Goal: Find specific page/section: Locate item on page

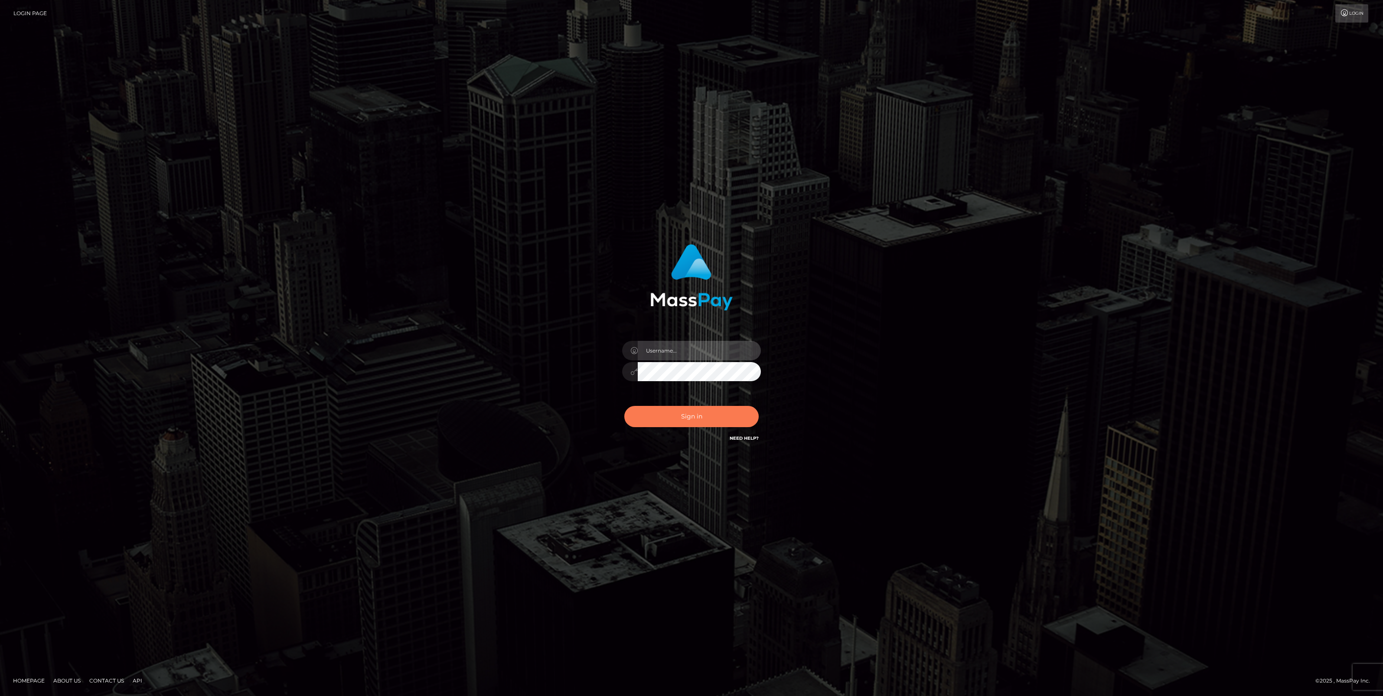
type input "jlo"
click at [674, 419] on button "Sign in" at bounding box center [691, 416] width 134 height 21
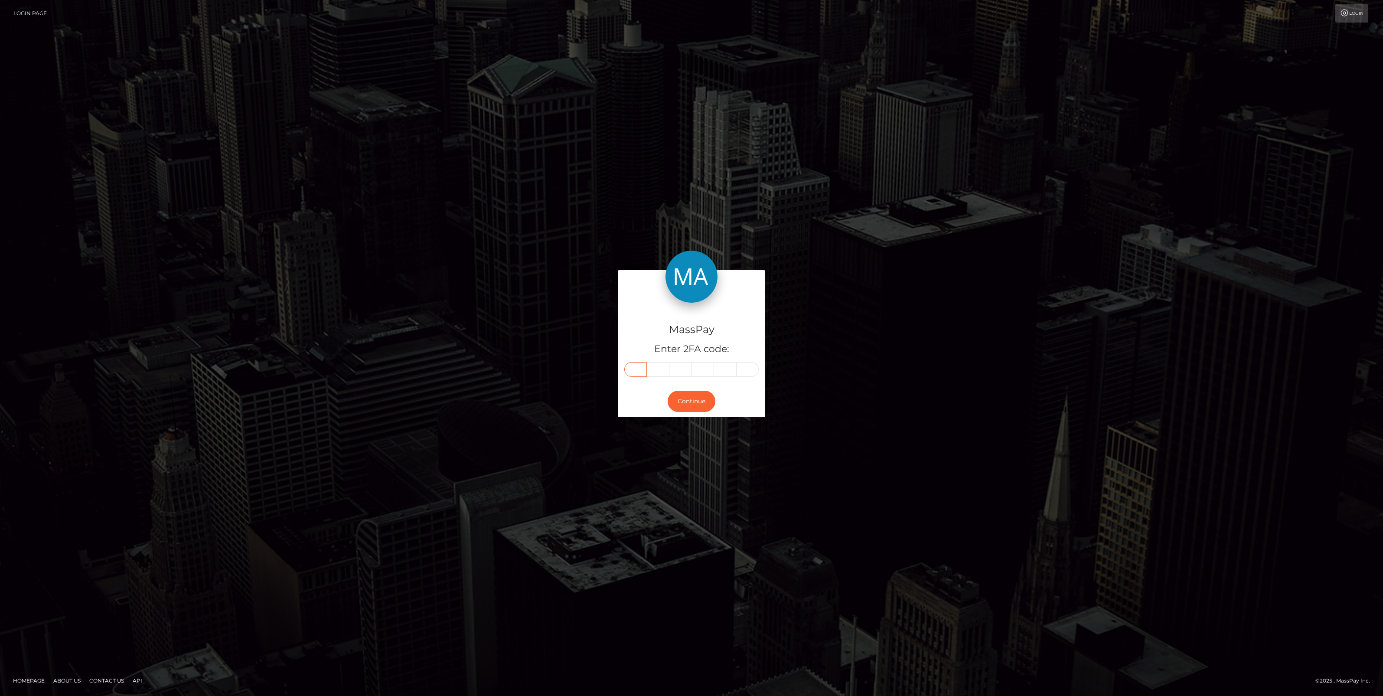
paste input "1"
type input "1"
type input "7"
type input "6"
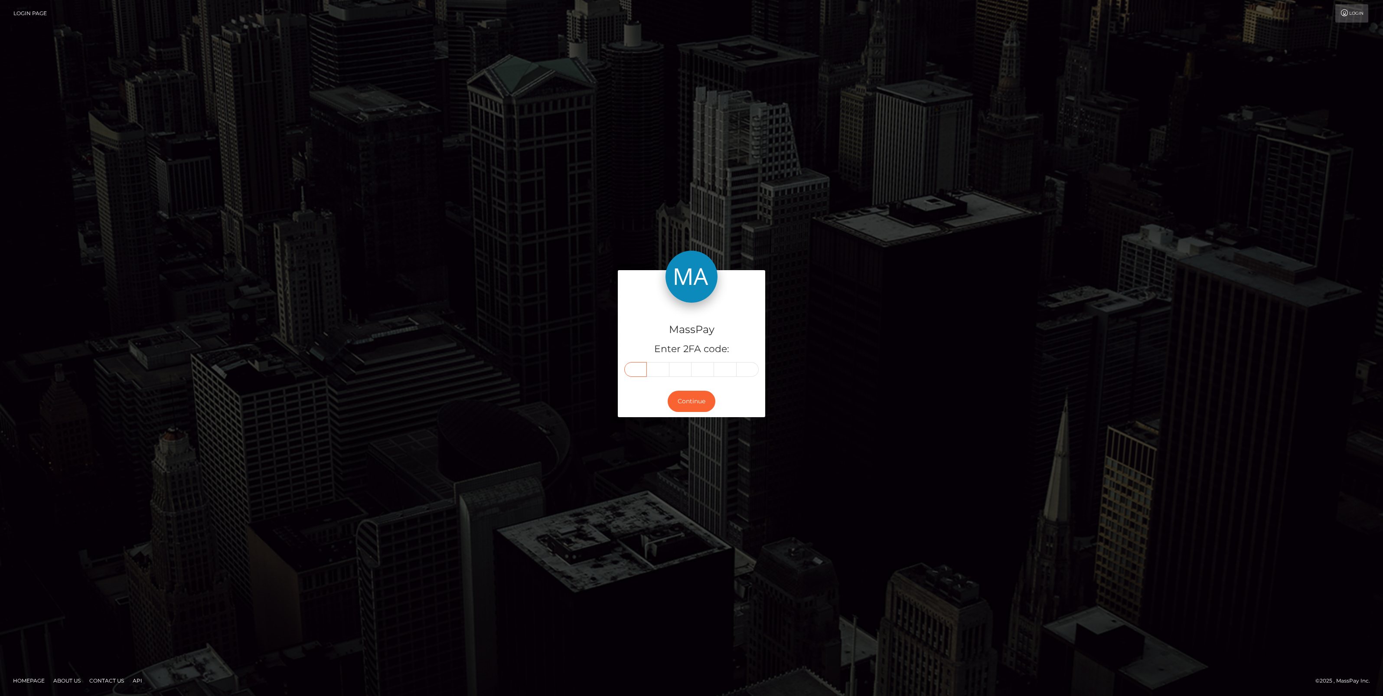
type input "1"
type input "2"
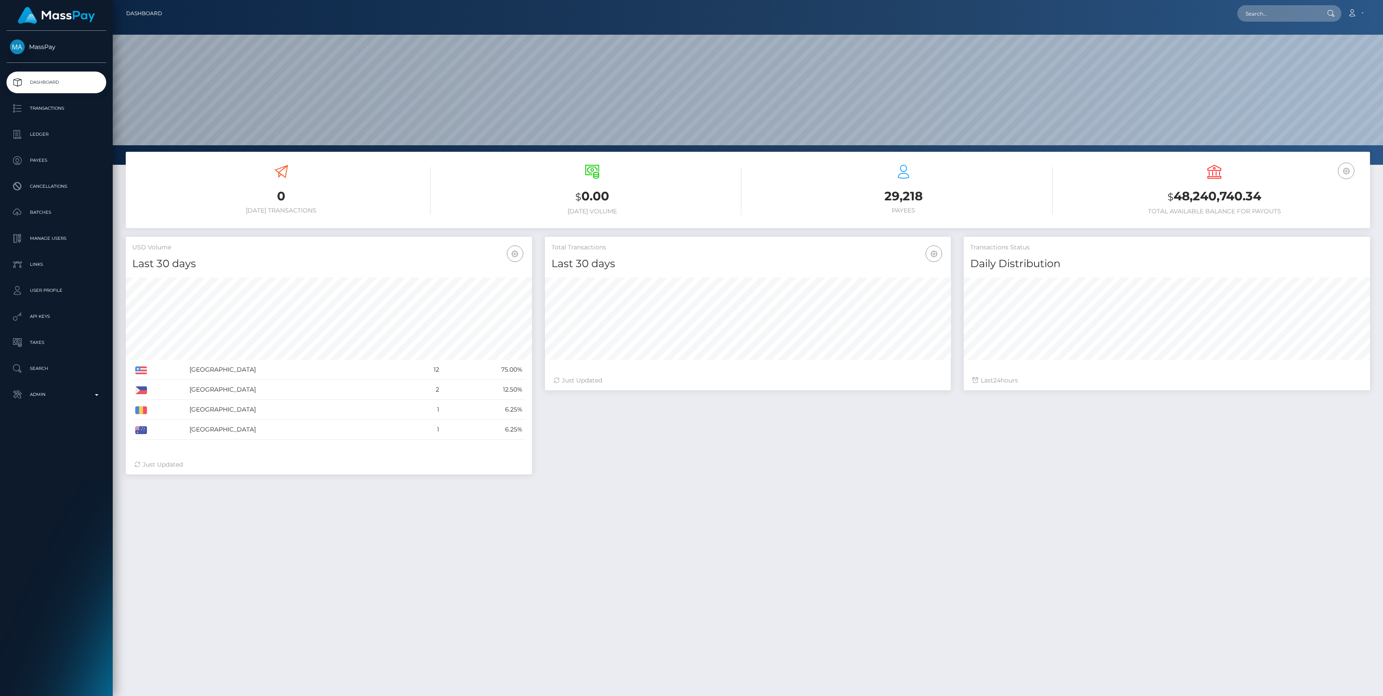
scroll to position [153, 406]
click at [1252, 20] on input "text" at bounding box center [1277, 13] width 81 height 16
paste input "victoria.whitby@icloud.com"
type input "victoria.whitby@icloud.com"
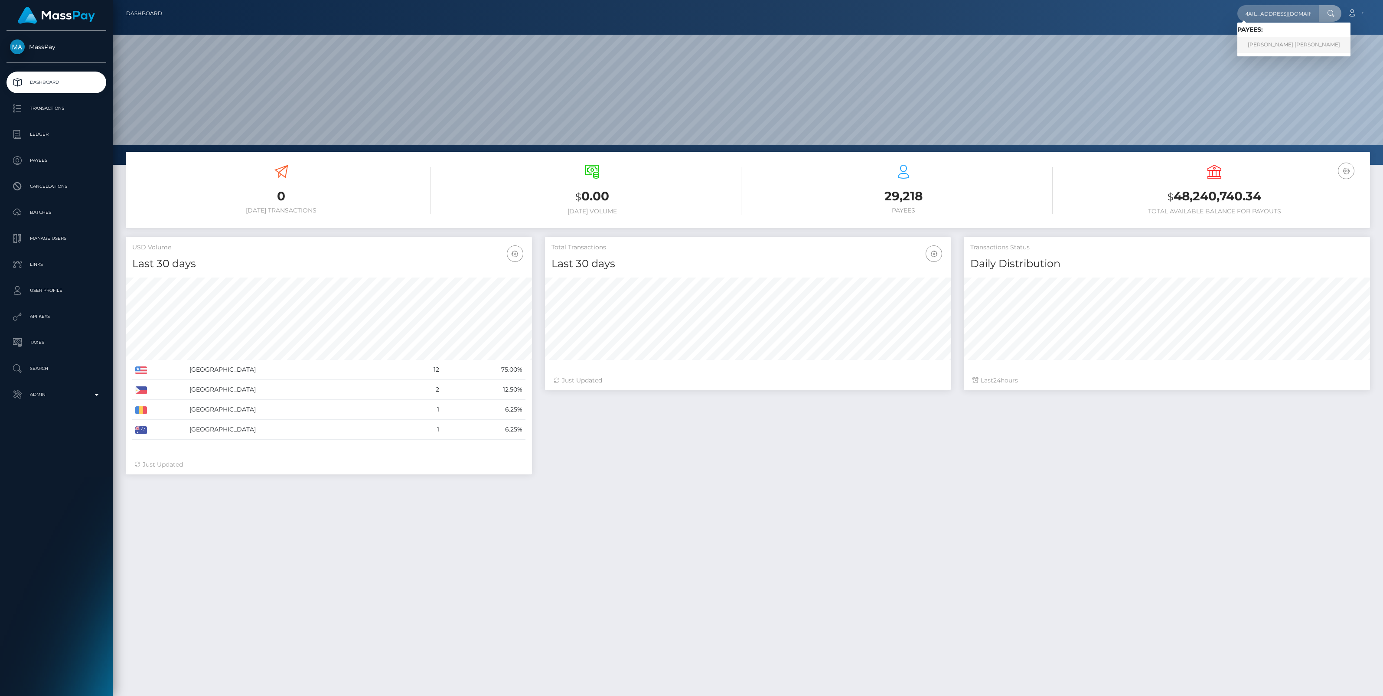
click at [1257, 48] on link "Victoria Jane Whitby" at bounding box center [1293, 45] width 113 height 16
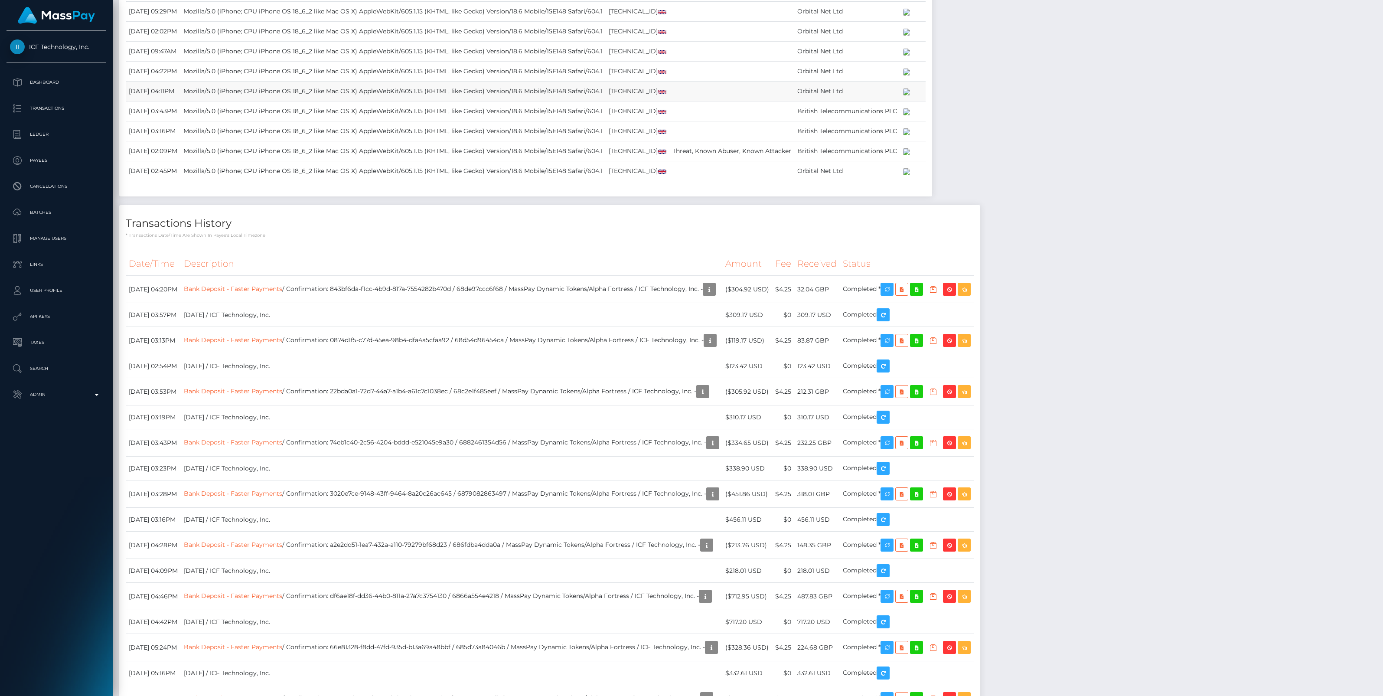
scroll to position [1446, 0]
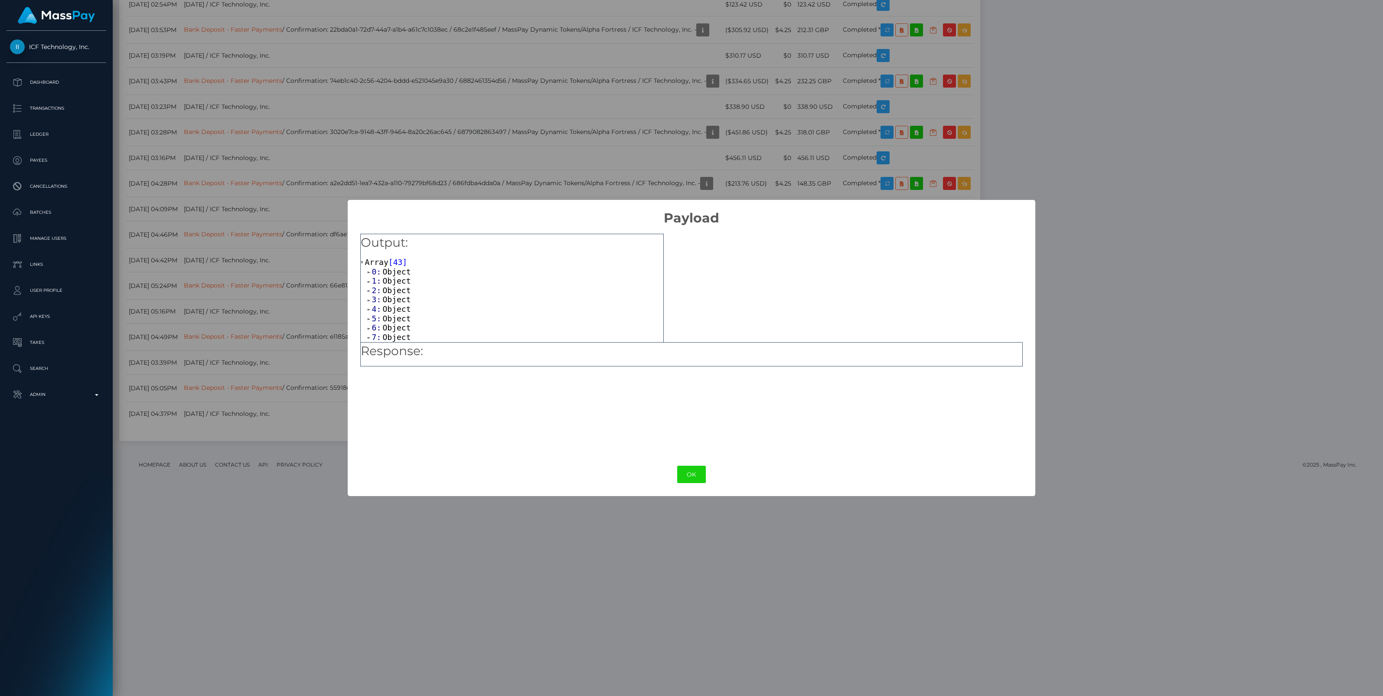
click at [370, 272] on span at bounding box center [370, 272] width 4 height 6
click at [369, 272] on span at bounding box center [370, 272] width 4 height 6
click at [369, 282] on span at bounding box center [370, 282] width 4 height 6
click at [369, 289] on span at bounding box center [370, 291] width 4 height 6
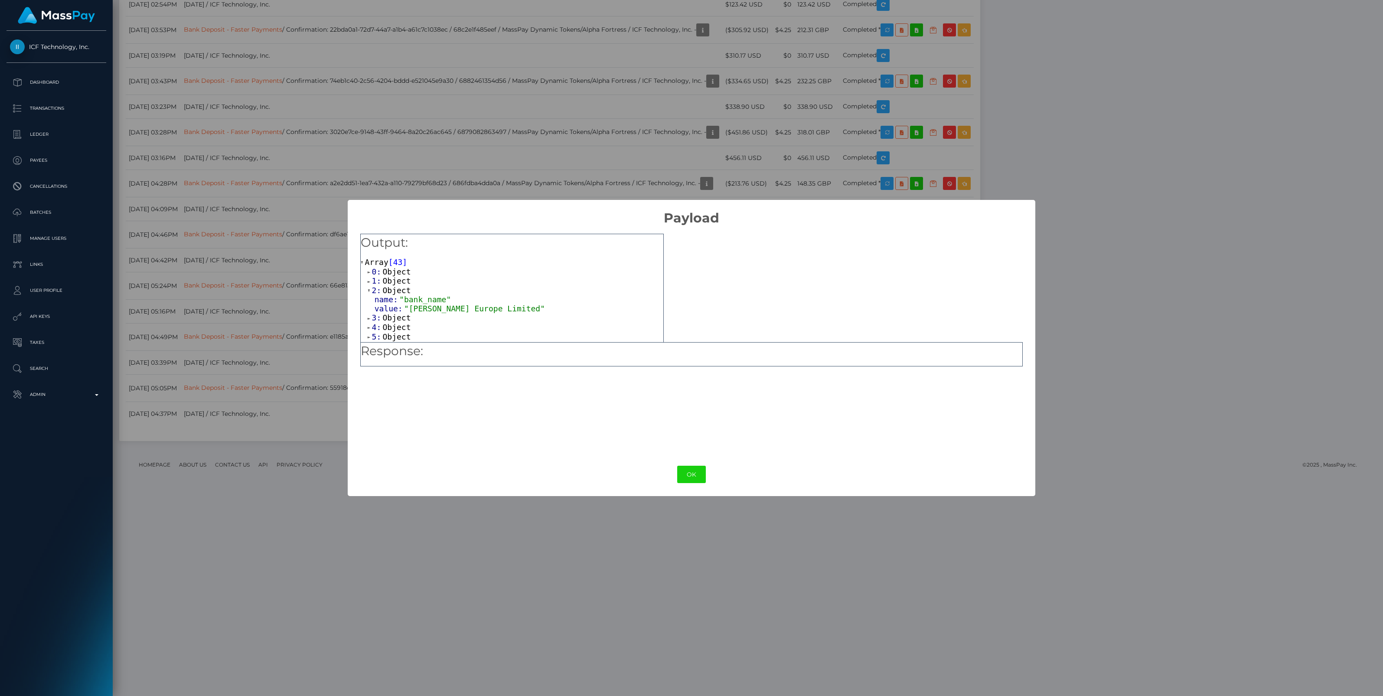
click at [369, 289] on span at bounding box center [370, 291] width 4 height 6
click at [368, 300] on span at bounding box center [370, 300] width 4 height 6
click at [369, 309] on span at bounding box center [370, 309] width 4 height 6
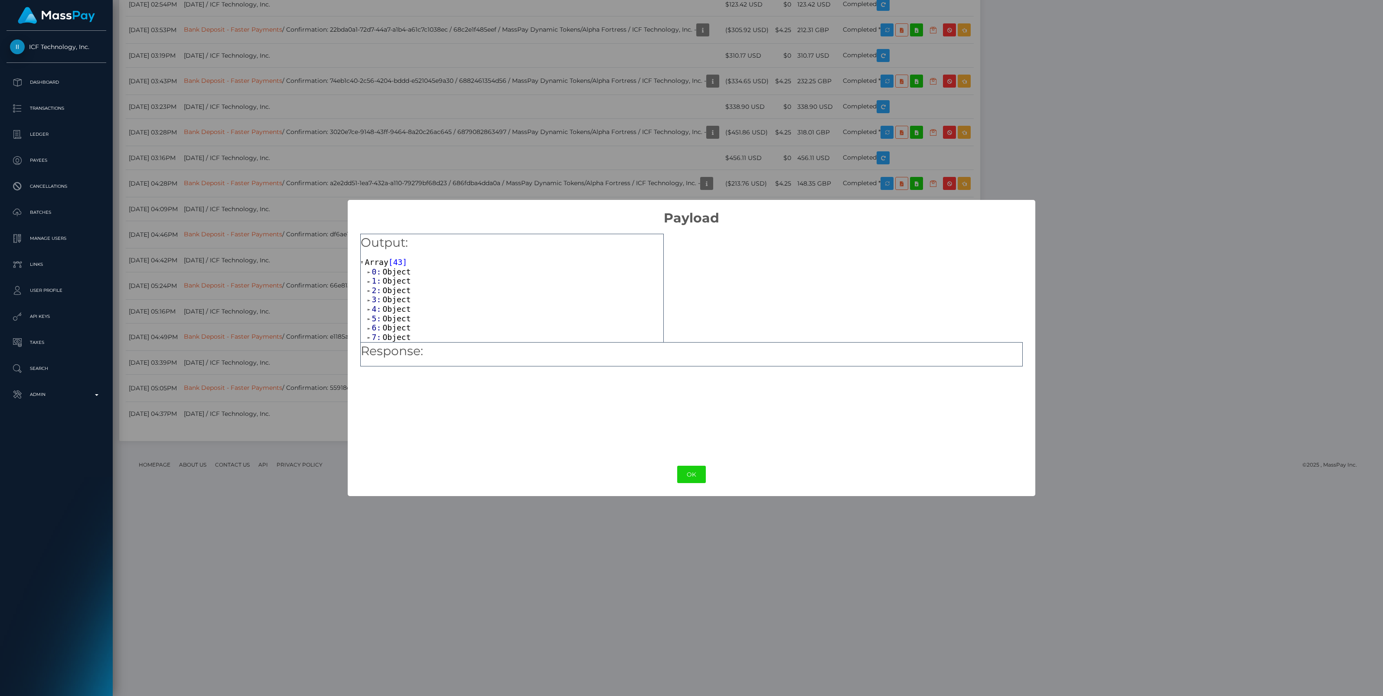
click at [369, 319] on span at bounding box center [370, 319] width 4 height 6
click at [368, 261] on span at bounding box center [370, 264] width 4 height 6
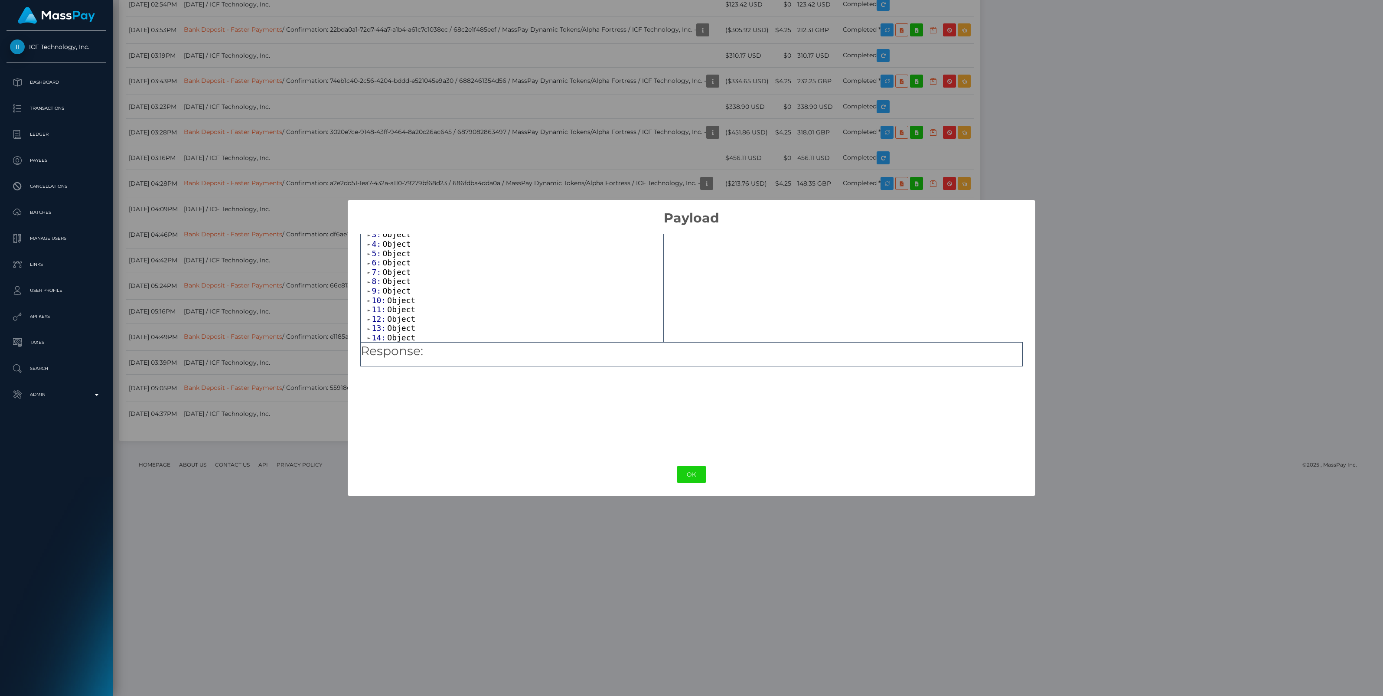
click at [369, 270] on span at bounding box center [370, 273] width 4 height 6
drag, startPoint x: 693, startPoint y: 476, endPoint x: 698, endPoint y: 469, distance: 9.0
click at [692, 475] on button "OK" at bounding box center [691, 475] width 29 height 18
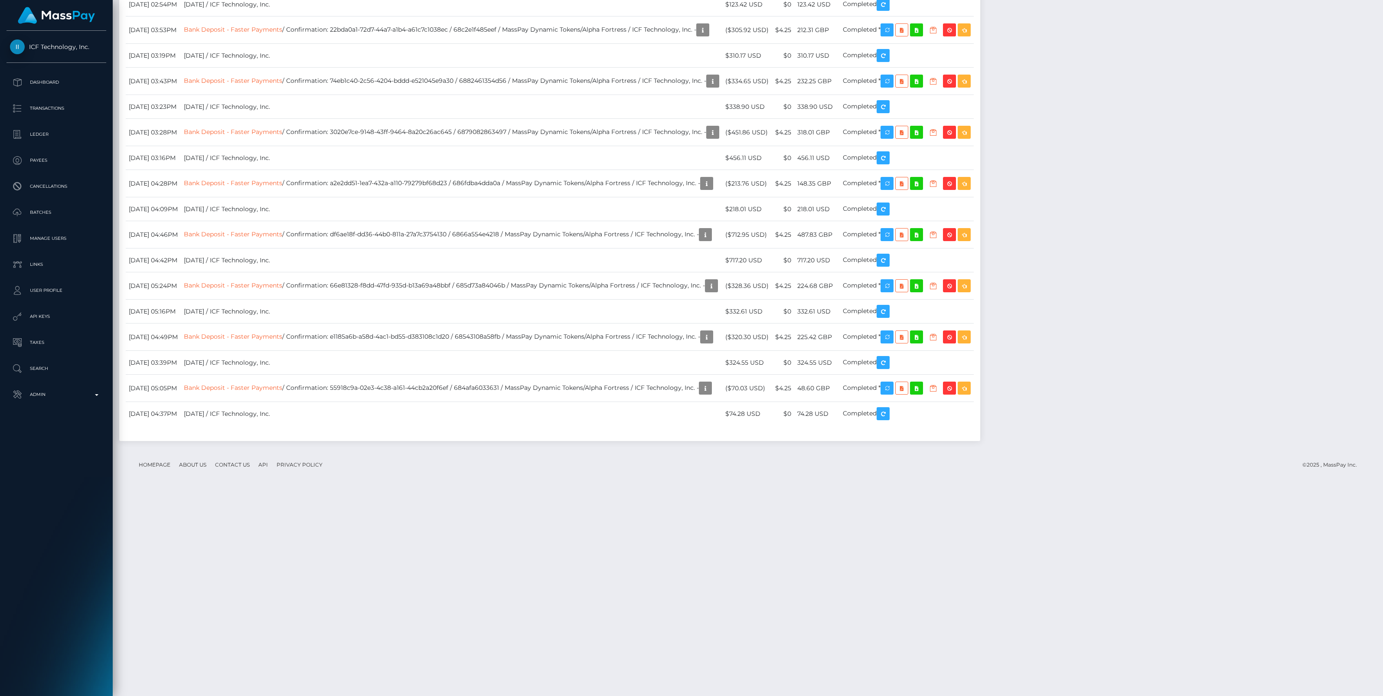
scroll to position [104, 406]
